Goal: Information Seeking & Learning: Learn about a topic

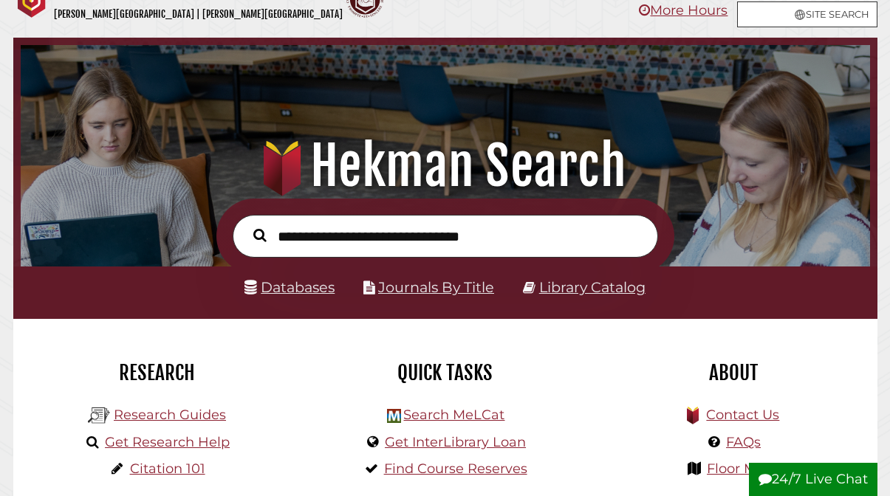
scroll to position [35, 0]
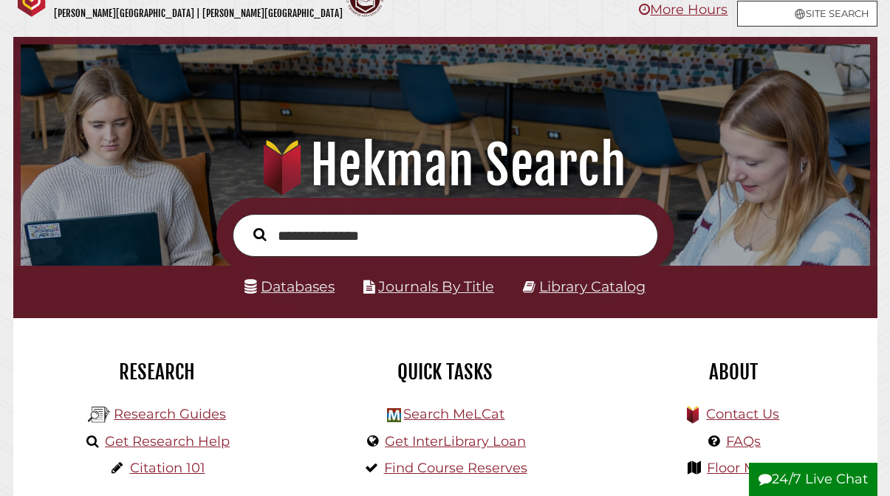
type input "**********"
click at [246, 225] on button "Search" at bounding box center [260, 235] width 28 height 21
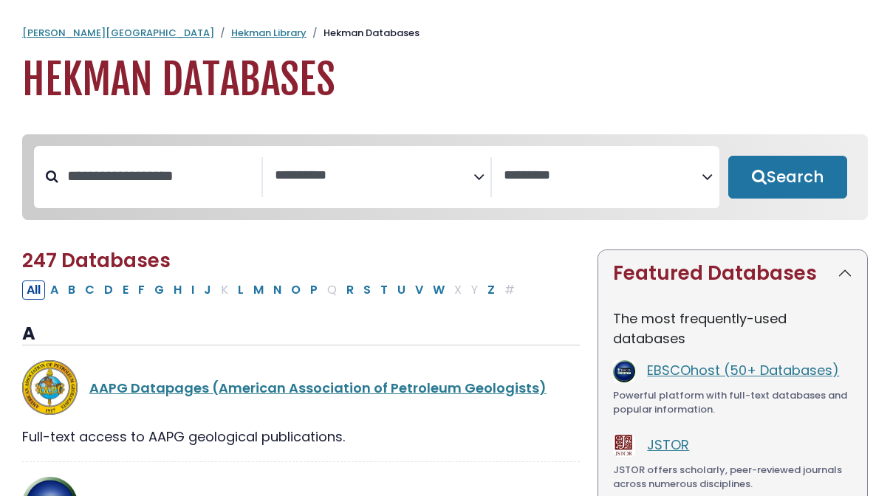
select select "Database Subject Filter"
select select "Database Vendors Filter"
click at [383, 169] on textarea "Search" at bounding box center [374, 176] width 199 height 16
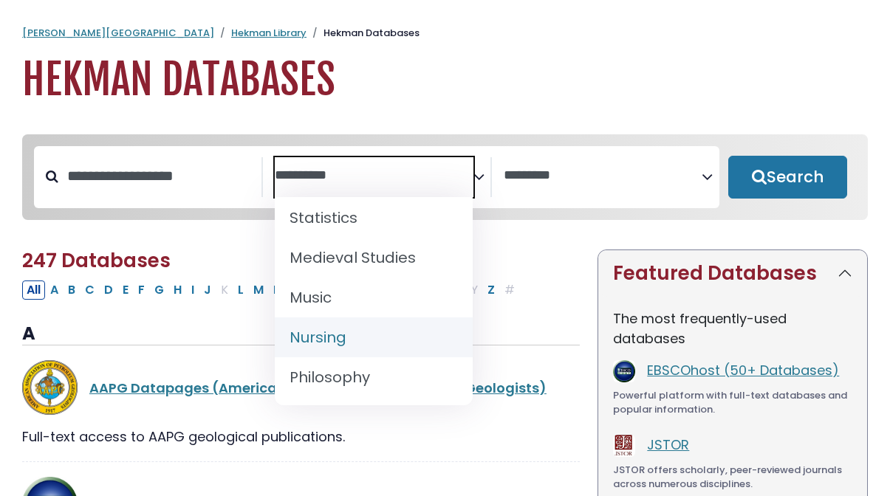
scroll to position [1181, 0]
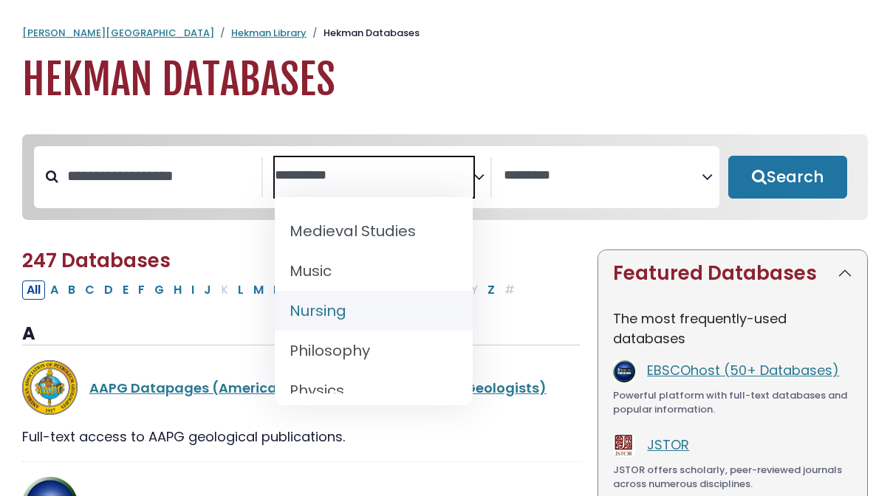
select select "*****"
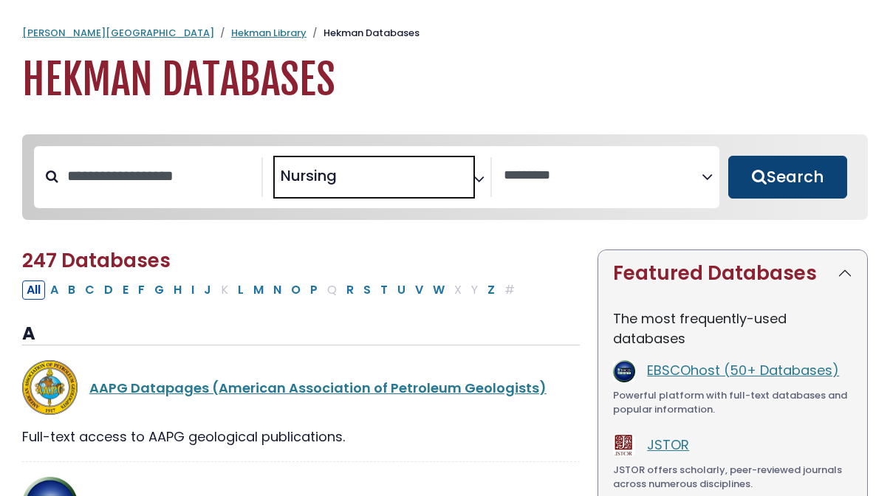
click at [785, 171] on button "Search" at bounding box center [788, 177] width 120 height 43
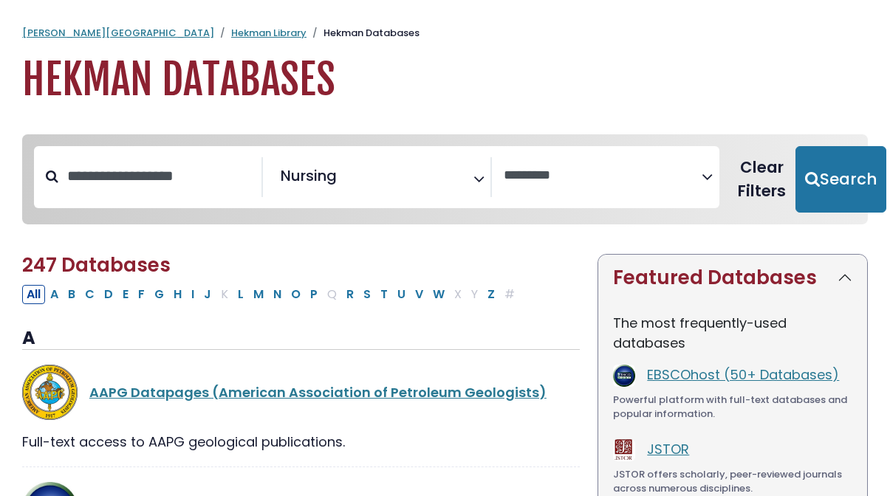
select select "Database Vendors Filter"
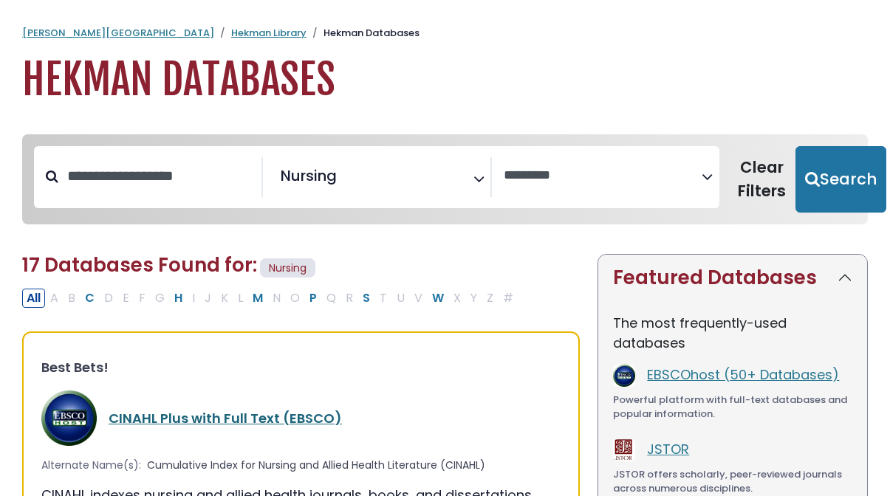
click at [293, 415] on link "CINAHL Plus with Full Text (EBSCO)" at bounding box center [225, 418] width 233 height 18
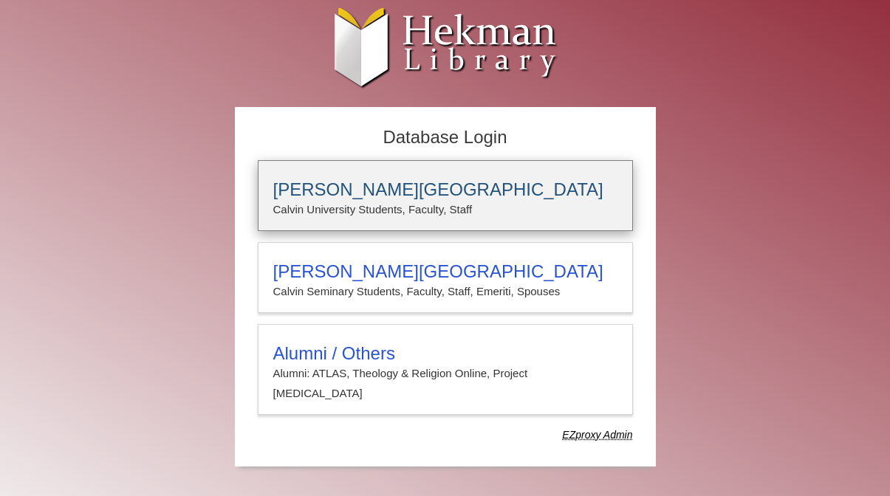
type input "**********"
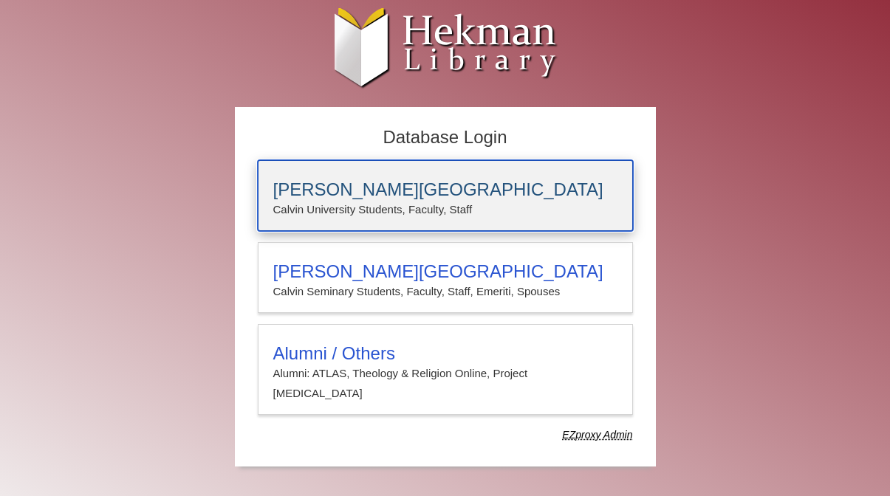
click at [400, 208] on p "Calvin University Students, Faculty, Staff" at bounding box center [445, 209] width 344 height 19
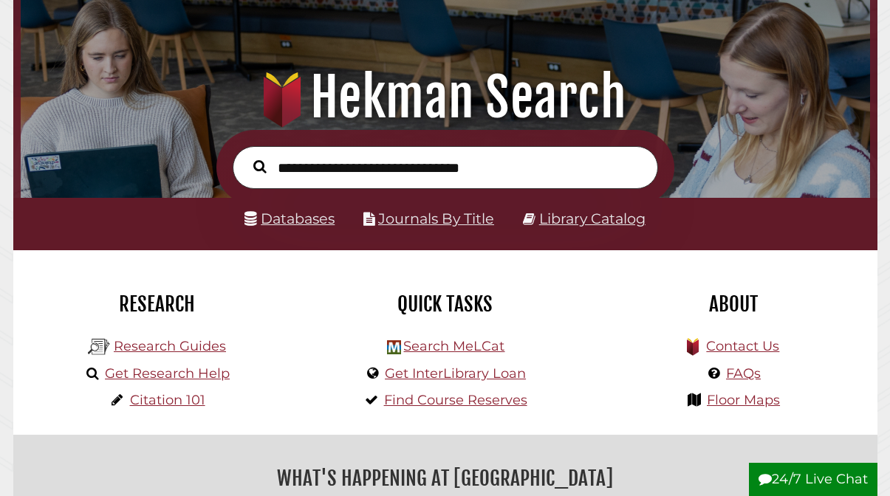
scroll to position [104, 0]
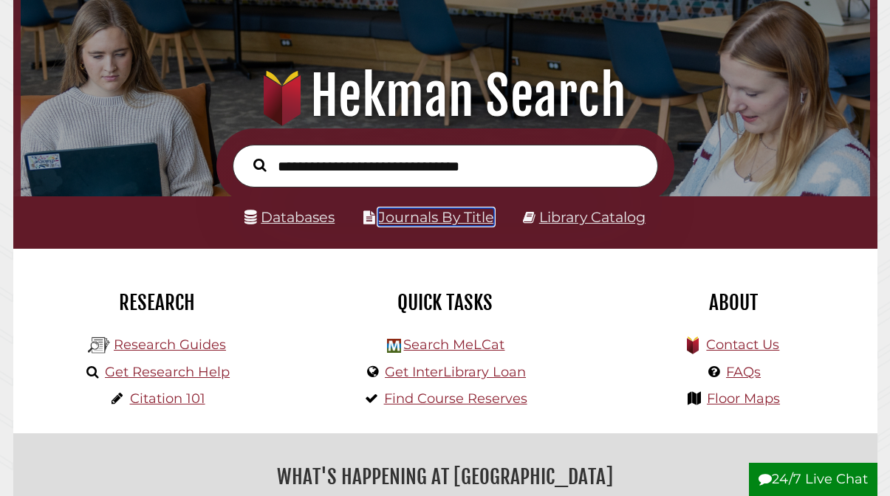
click at [472, 216] on link "Journals By Title" at bounding box center [436, 217] width 116 height 18
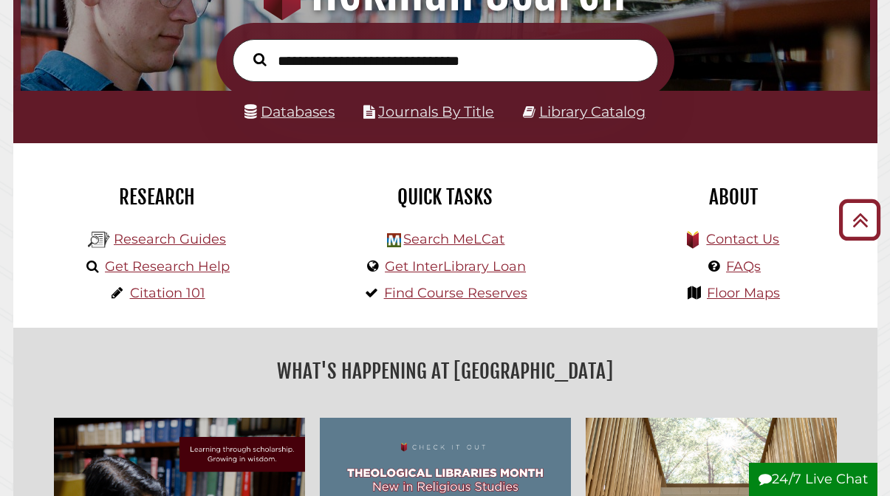
scroll to position [205, 0]
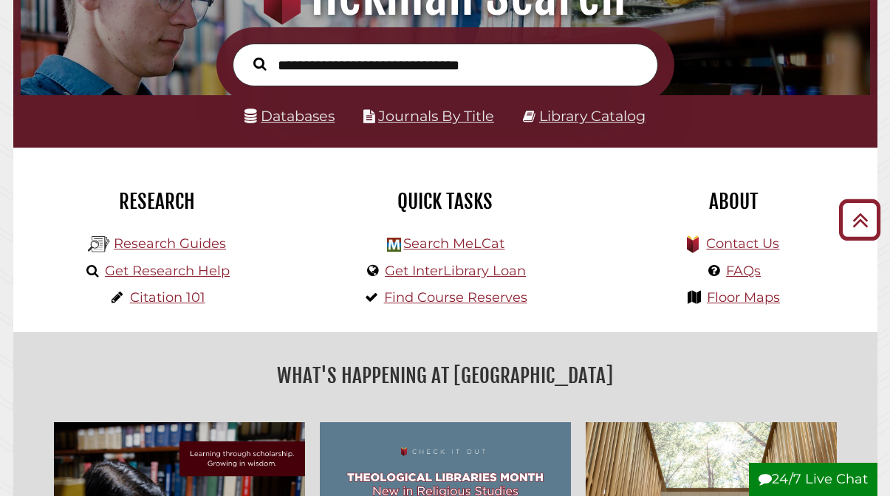
click at [525, 65] on input "text" at bounding box center [446, 65] width 426 height 43
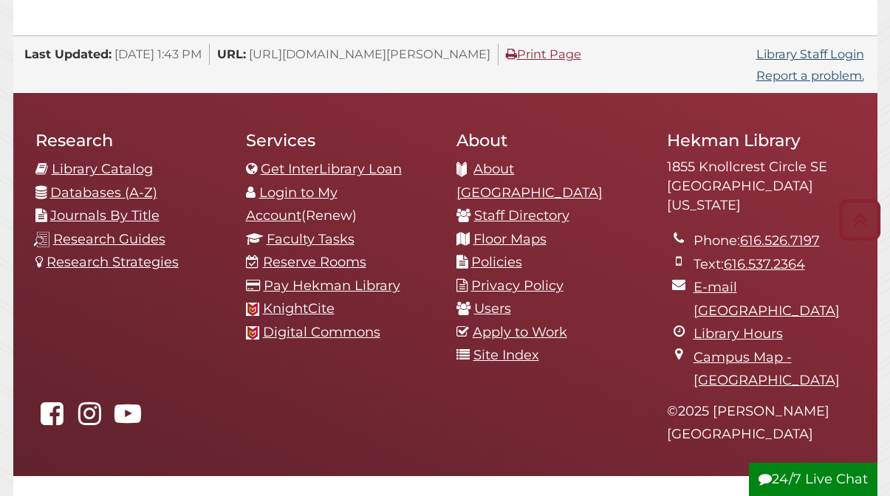
scroll to position [1523, 0]
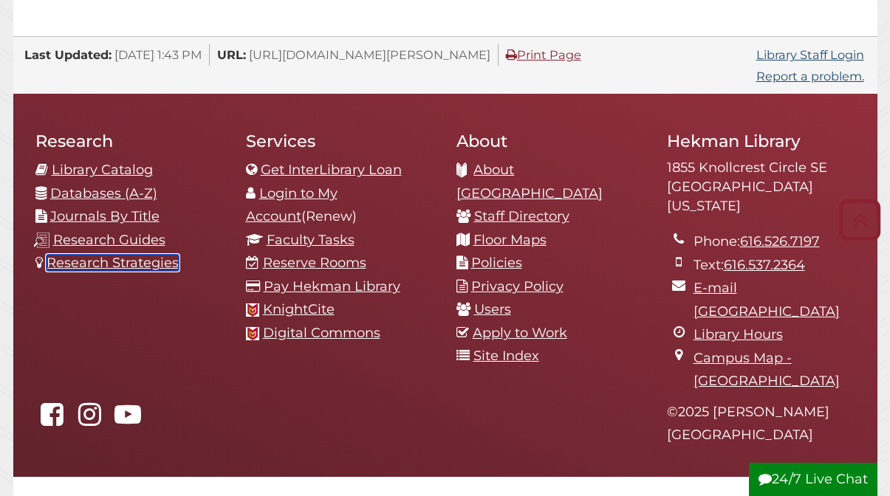
click at [148, 255] on link "Research Strategies" at bounding box center [113, 263] width 132 height 16
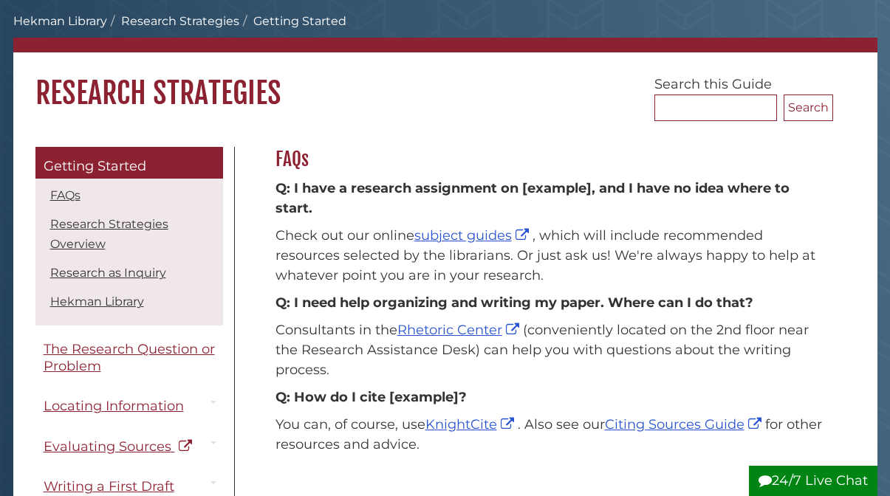
scroll to position [80, 0]
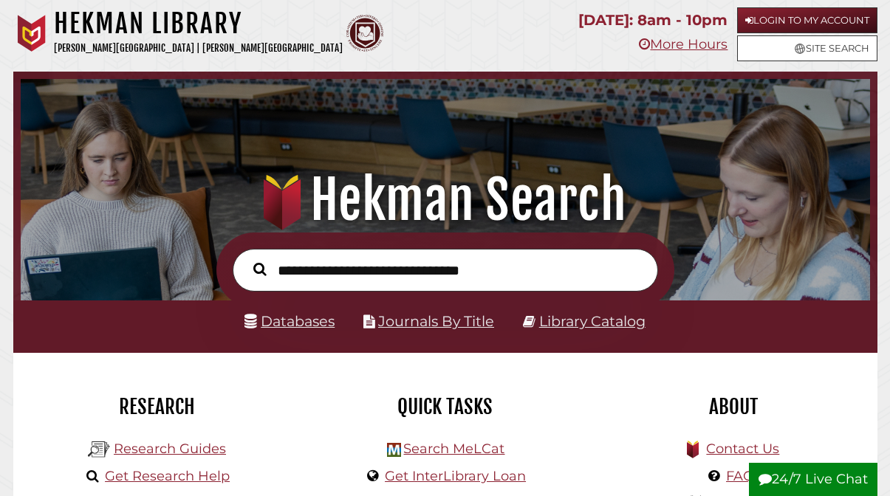
scroll to position [281, 842]
click at [453, 260] on input "text" at bounding box center [446, 270] width 426 height 43
type input "**********"
click at [246, 259] on button "Search" at bounding box center [260, 269] width 28 height 21
